Goal: Task Accomplishment & Management: Complete application form

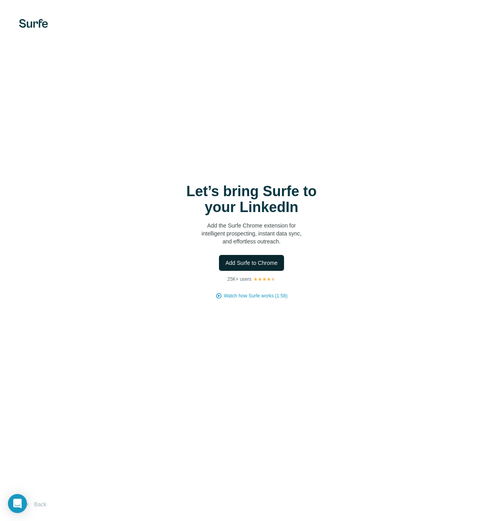
click at [264, 264] on span "Add Surfe to Chrome" at bounding box center [251, 263] width 52 height 8
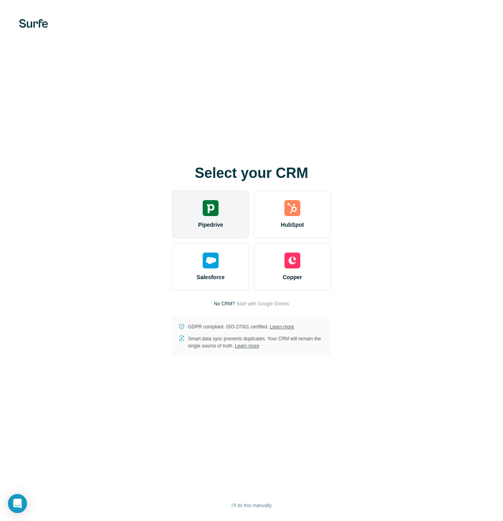
click at [219, 229] on div "Pipedrive" at bounding box center [210, 215] width 77 height 48
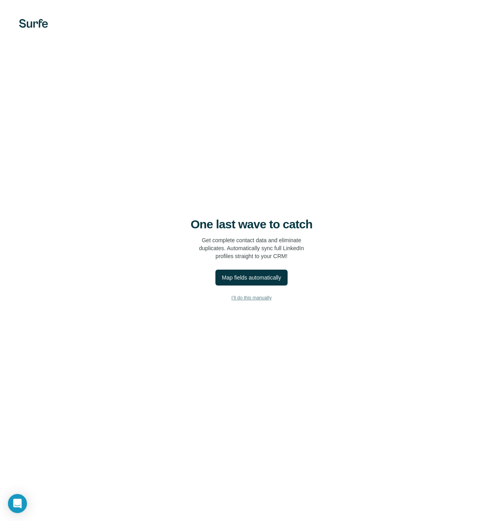
click at [261, 298] on span "I’ll do this manually" at bounding box center [251, 297] width 40 height 7
